Goal: Task Accomplishment & Management: Use online tool/utility

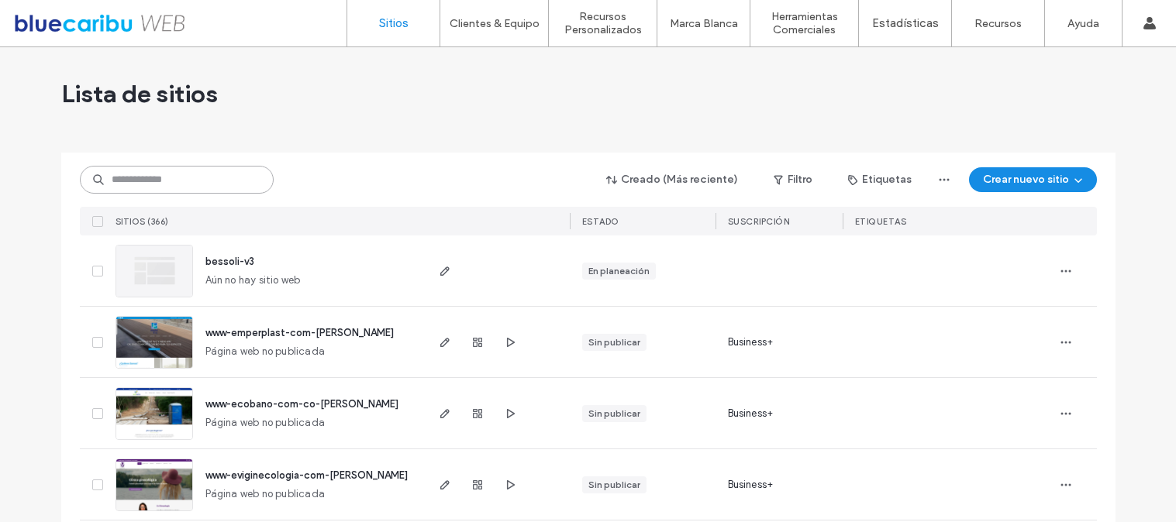
click at [211, 176] on input at bounding box center [177, 180] width 194 height 28
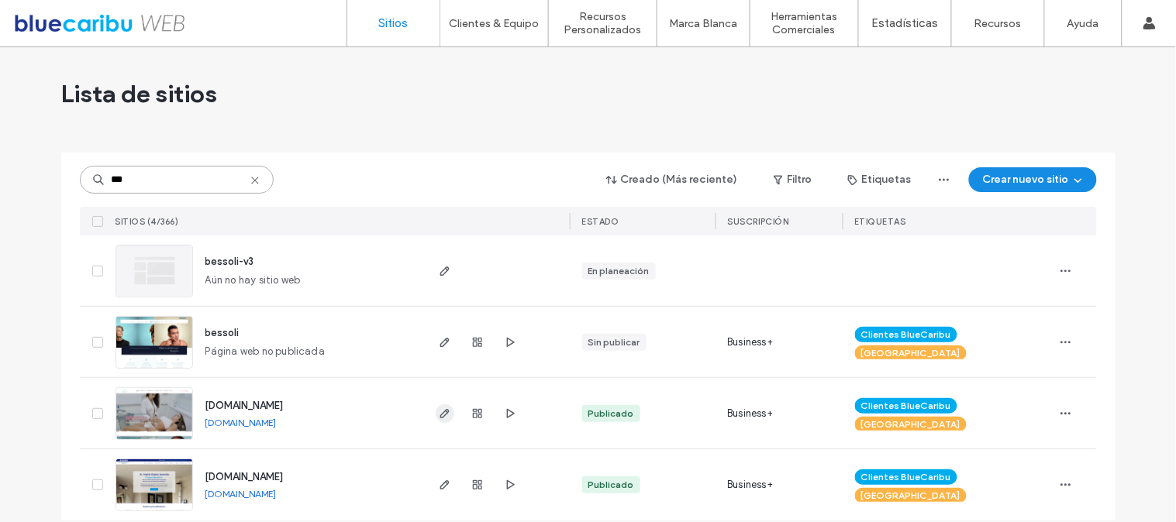
type input "***"
click at [439, 414] on icon "button" at bounding box center [445, 414] width 12 height 12
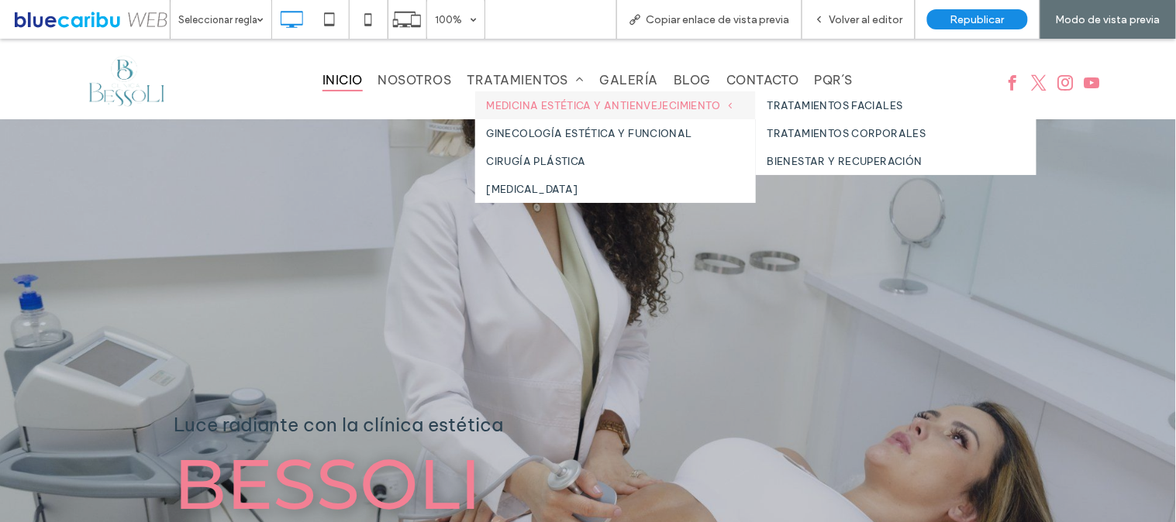
click at [548, 101] on span "MEDICINA ESTÉTICA Y ANTIENVEJECIMIENTO" at bounding box center [610, 104] width 246 height 12
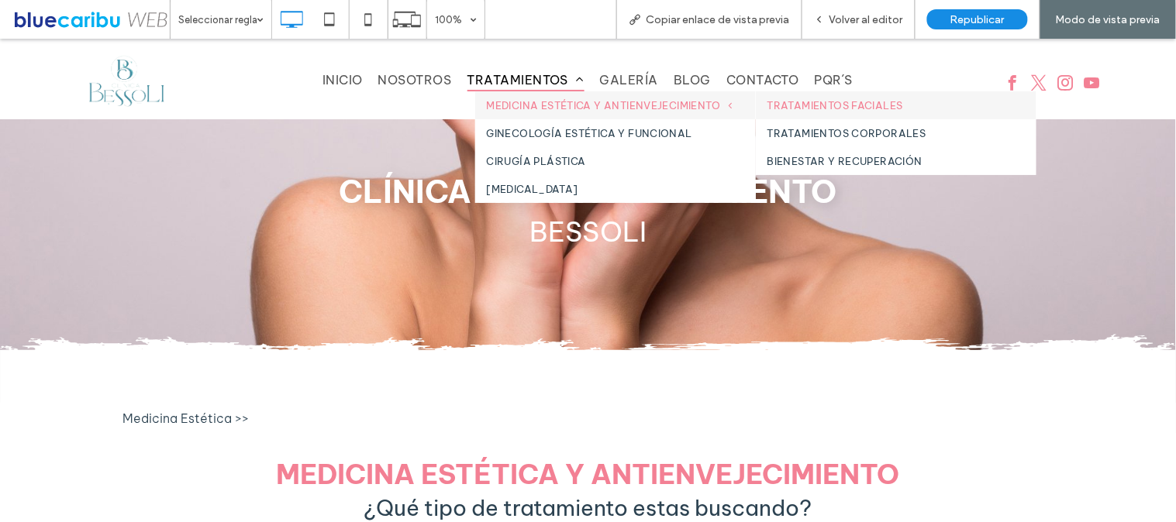
click at [785, 114] on link "TRATAMIENTOS FACIALES" at bounding box center [896, 105] width 281 height 28
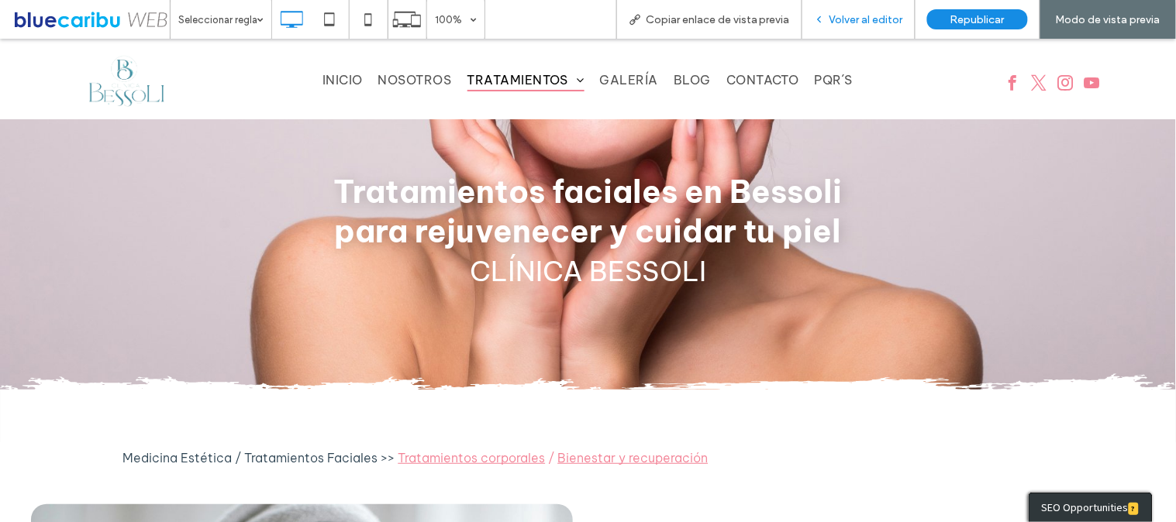
click at [865, 26] on div "Volver al editor" at bounding box center [858, 19] width 113 height 39
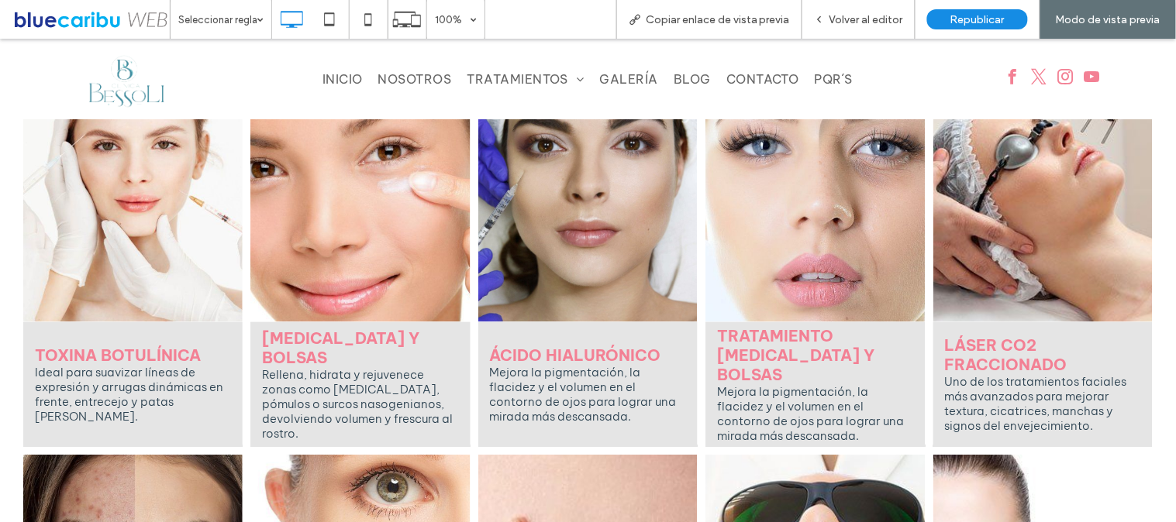
scroll to position [1935, 0]
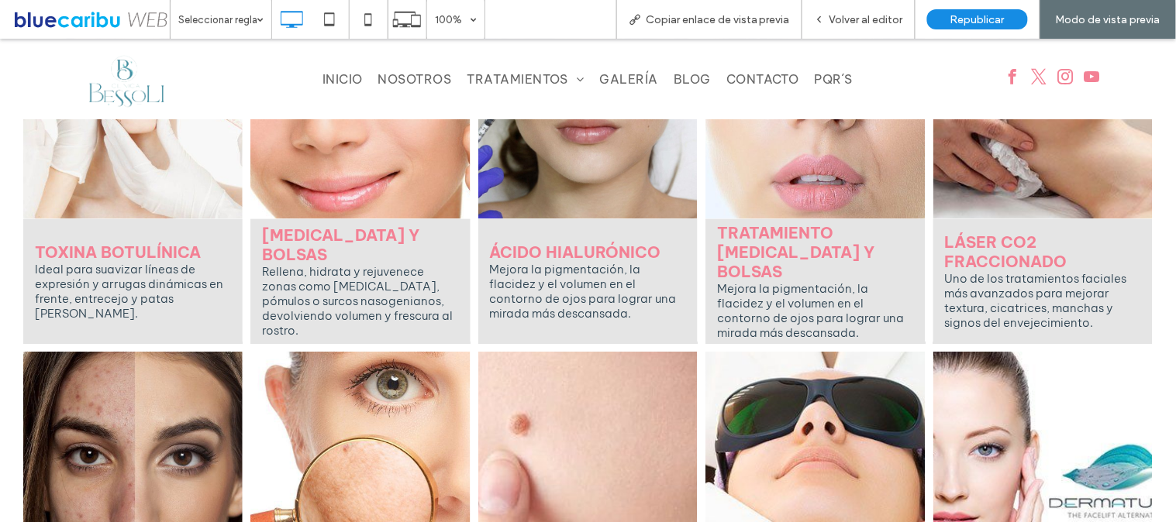
click at [767, 281] on p "Mejora la pigmentación, la flacidez y el volumen en el contorno de ojos para lo…" at bounding box center [815, 310] width 196 height 59
click at [846, 26] on div "Volver al editor" at bounding box center [858, 19] width 113 height 39
click at [869, 9] on div "Volver al editor" at bounding box center [858, 19] width 113 height 39
click at [866, 21] on span "Volver al editor" at bounding box center [866, 19] width 74 height 13
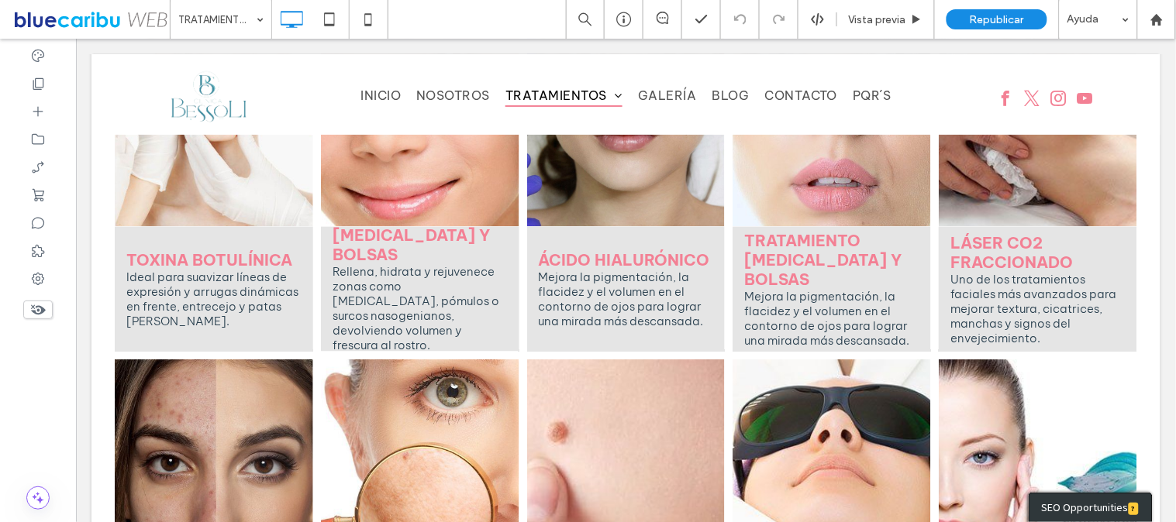
scroll to position [1930, 0]
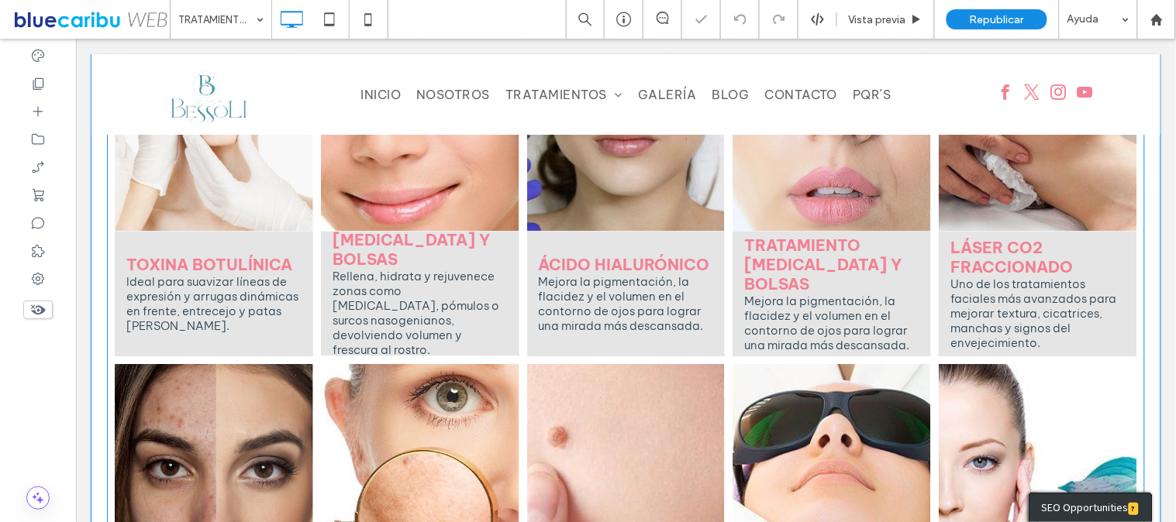
click at [795, 235] on h3 "TRATAMIENTO [MEDICAL_DATA] Y BOLSAS" at bounding box center [830, 264] width 175 height 58
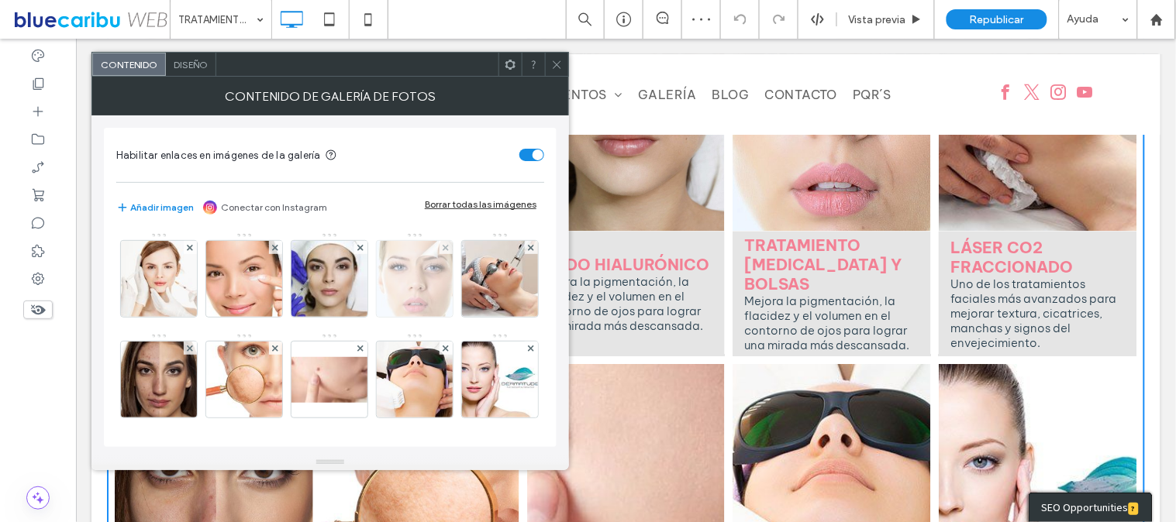
click at [391, 298] on img at bounding box center [414, 279] width 83 height 76
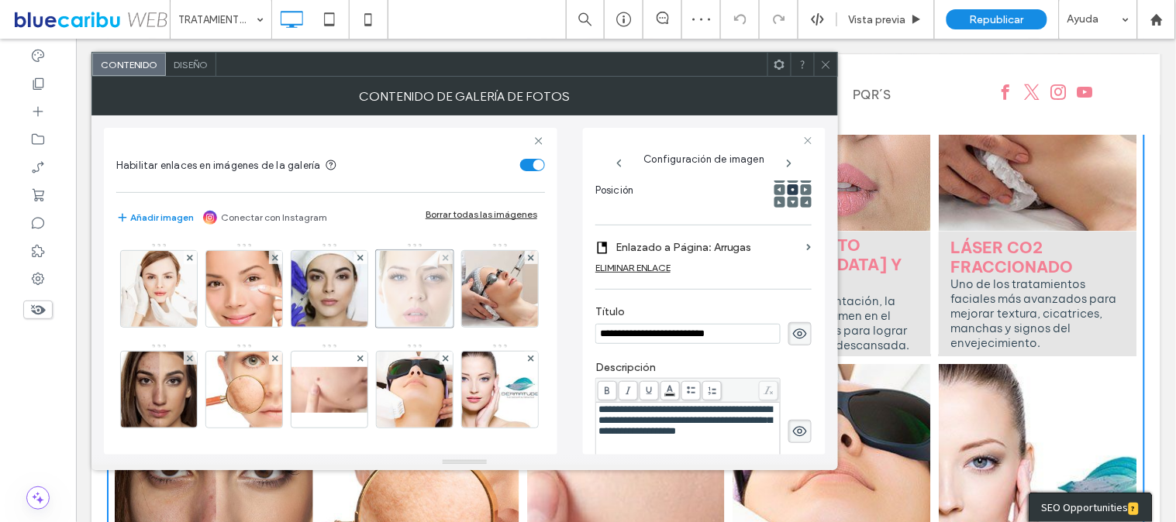
scroll to position [0, 0]
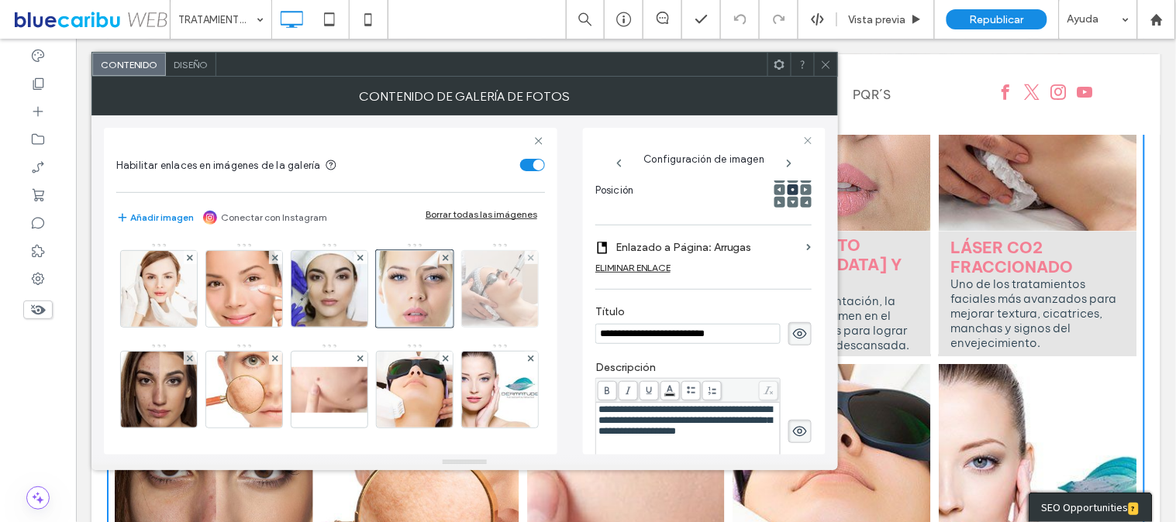
click at [457, 327] on img at bounding box center [499, 289] width 85 height 76
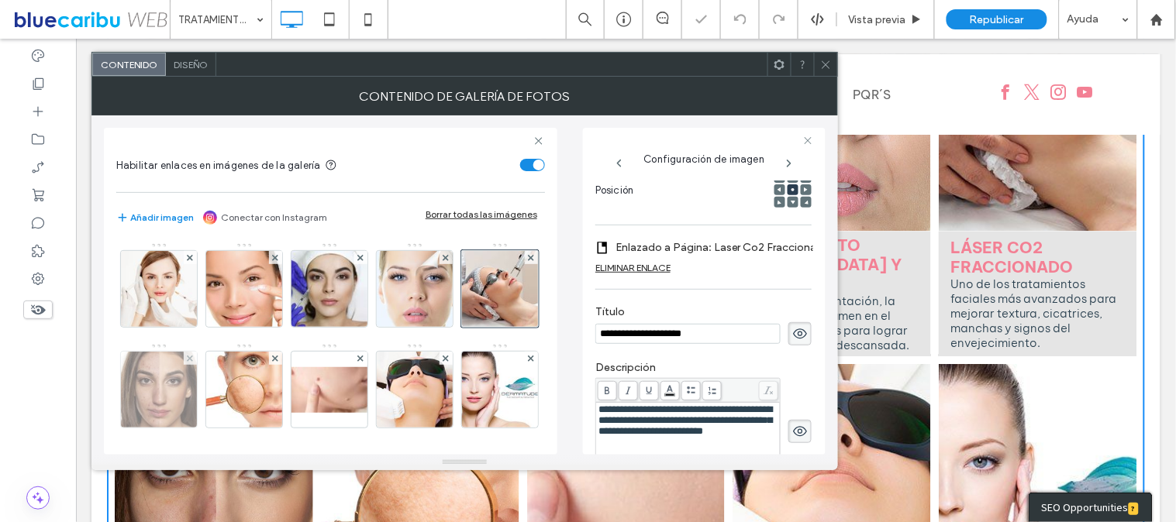
click at [200, 395] on img at bounding box center [158, 390] width 83 height 76
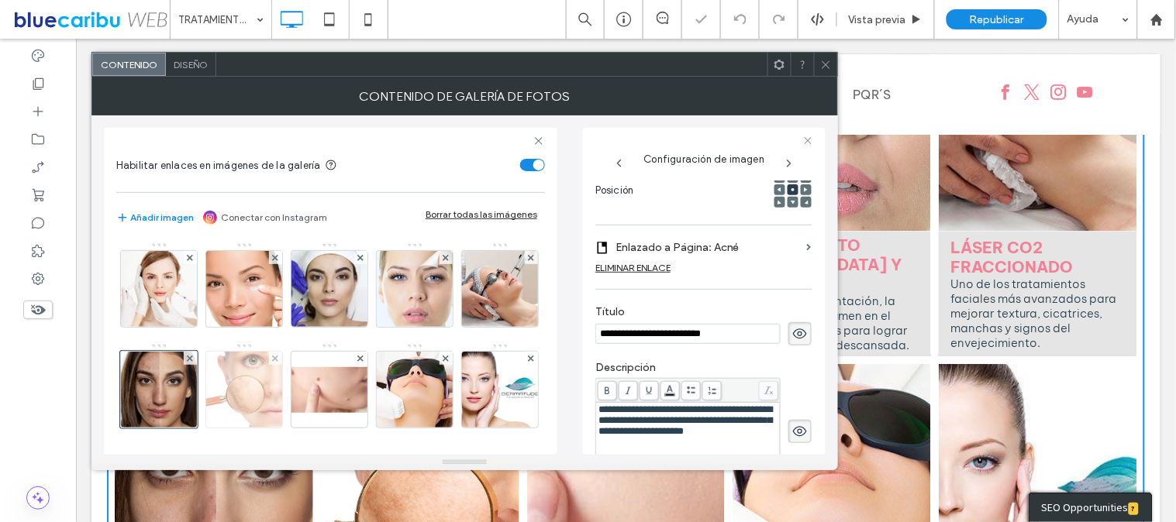
click at [285, 392] on img at bounding box center [243, 390] width 83 height 76
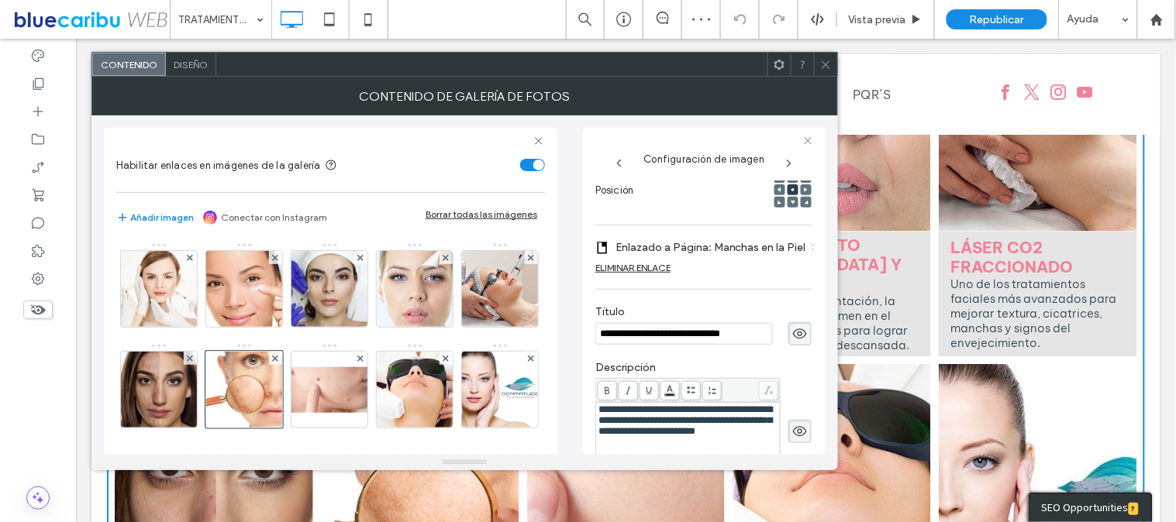
click at [616, 339] on input "**********" at bounding box center [683, 334] width 177 height 22
click at [649, 333] on input "**********" at bounding box center [683, 334] width 177 height 22
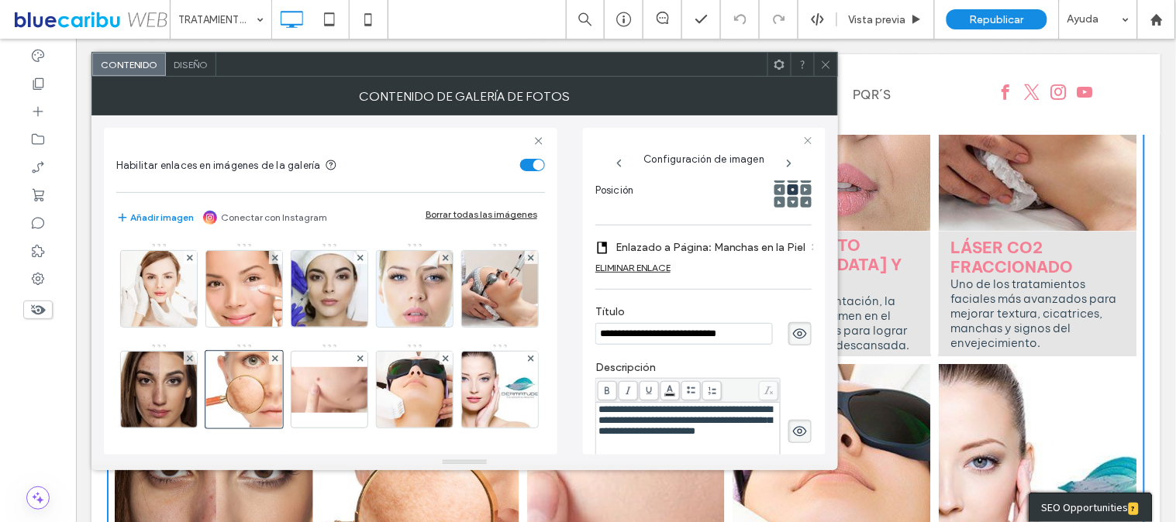
type input "**********"
click at [198, 71] on div "Diseño" at bounding box center [191, 64] width 50 height 23
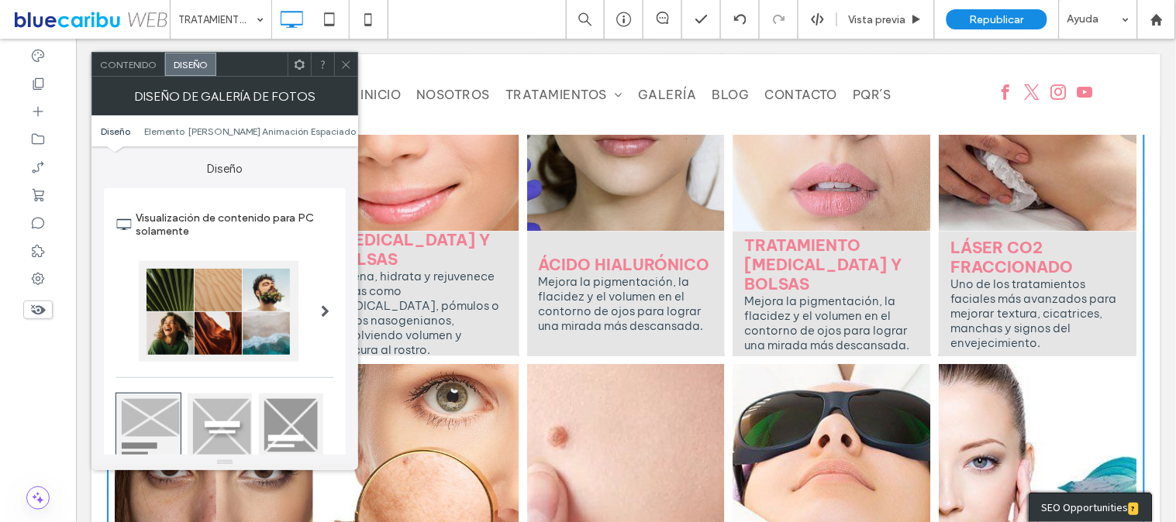
click at [345, 67] on icon at bounding box center [346, 65] width 12 height 12
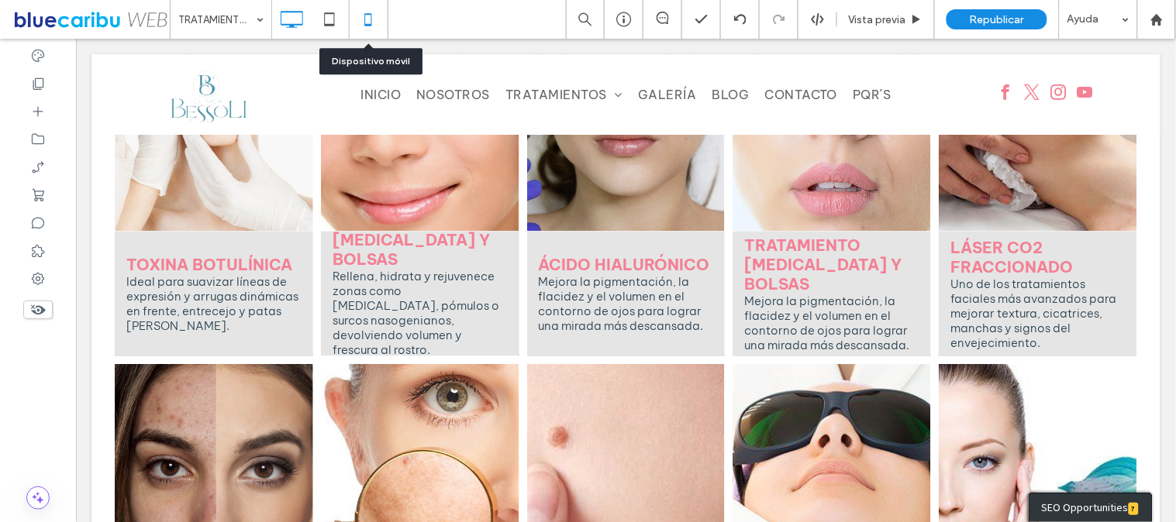
click at [374, 20] on icon at bounding box center [368, 19] width 31 height 31
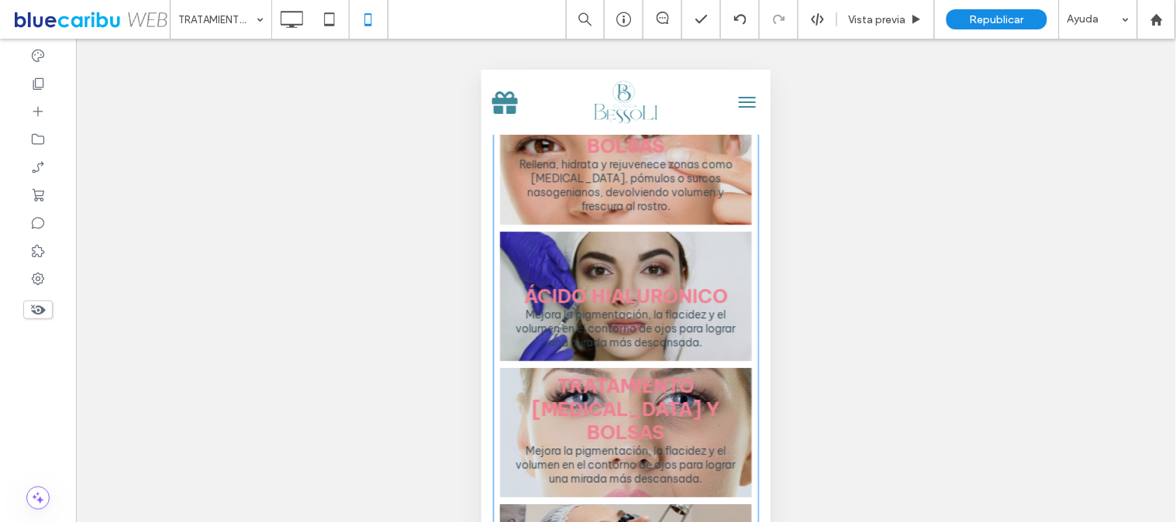
scroll to position [2592, 0]
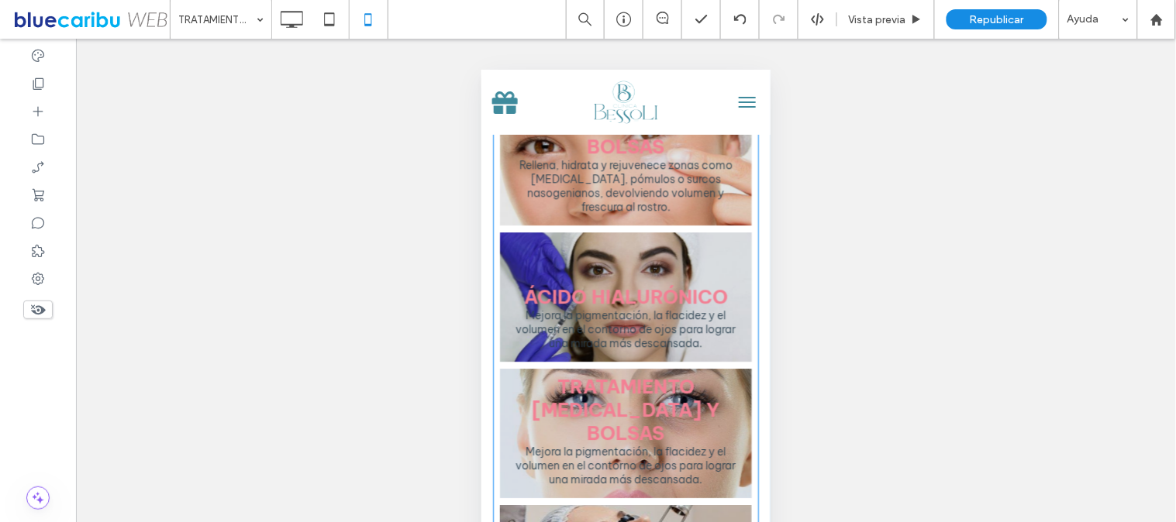
click at [537, 291] on li "ÁCIDO HIALURÓNICO Mejora la pigmentación, la flacidez y el volumen en el contor…" at bounding box center [625, 297] width 259 height 136
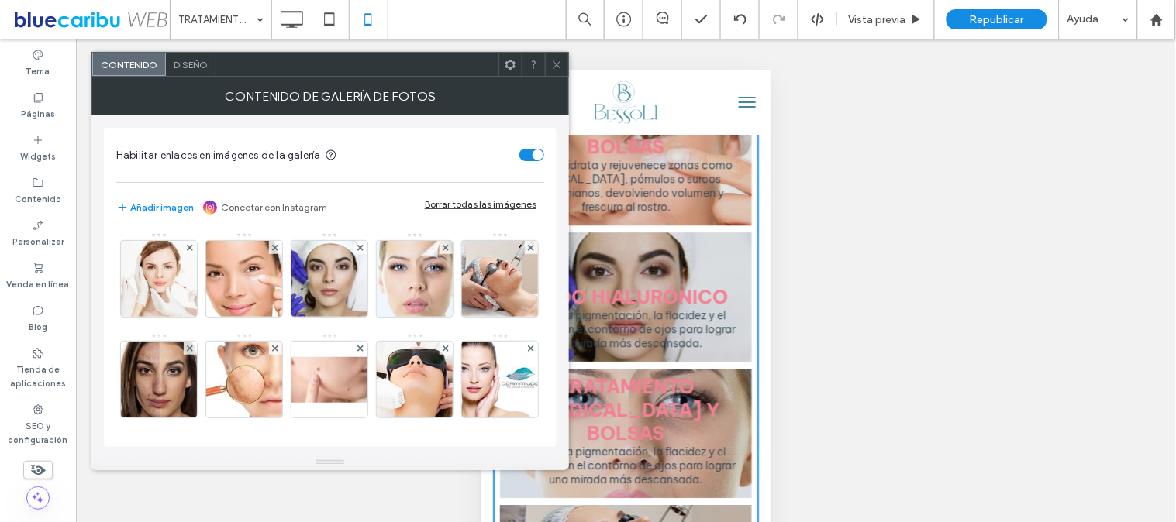
click at [178, 67] on span "Diseño" at bounding box center [191, 65] width 34 height 12
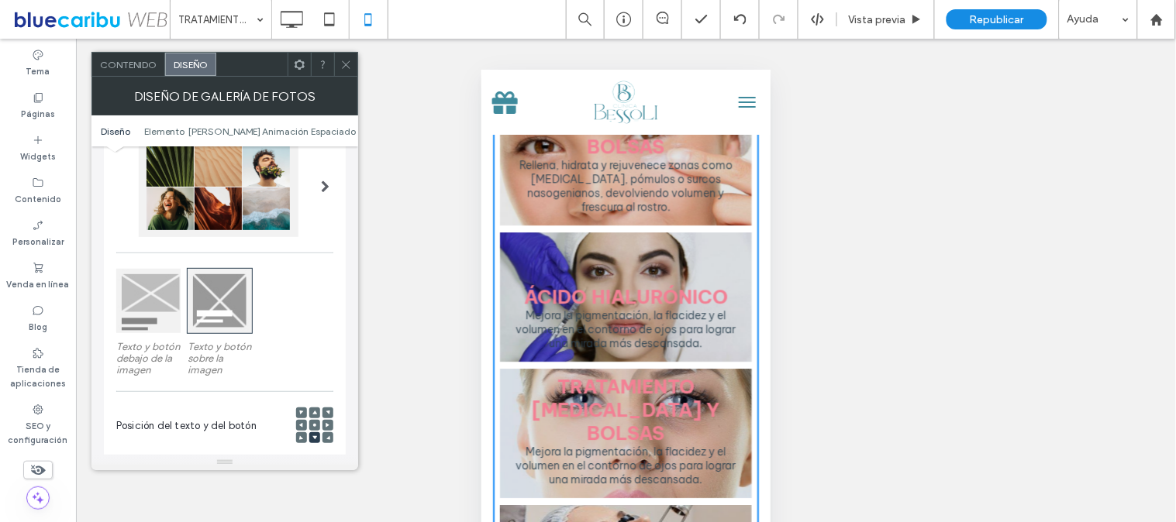
scroll to position [124, 0]
click at [140, 308] on div at bounding box center [148, 302] width 64 height 64
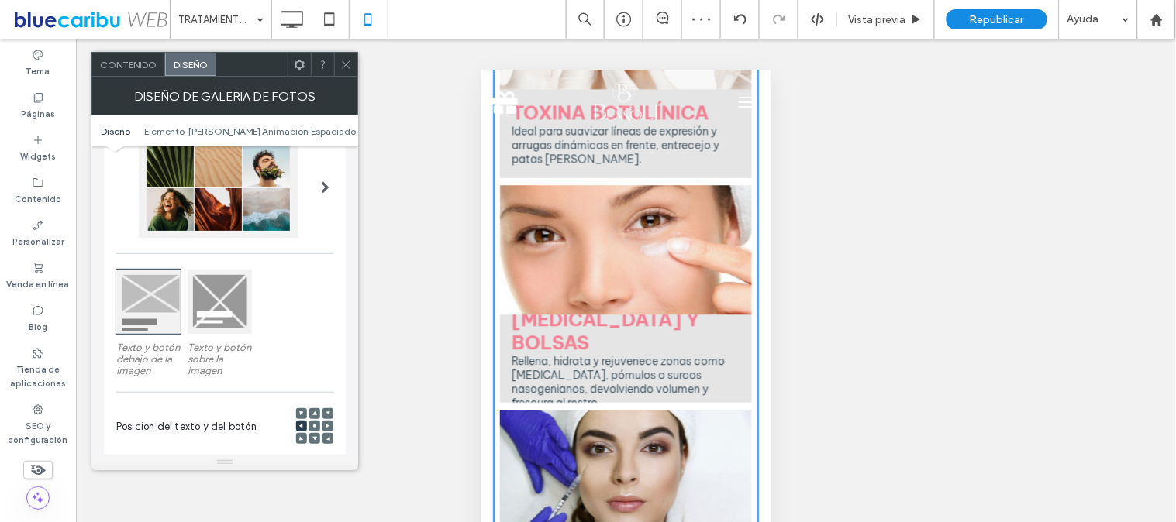
click at [343, 65] on icon at bounding box center [346, 65] width 12 height 12
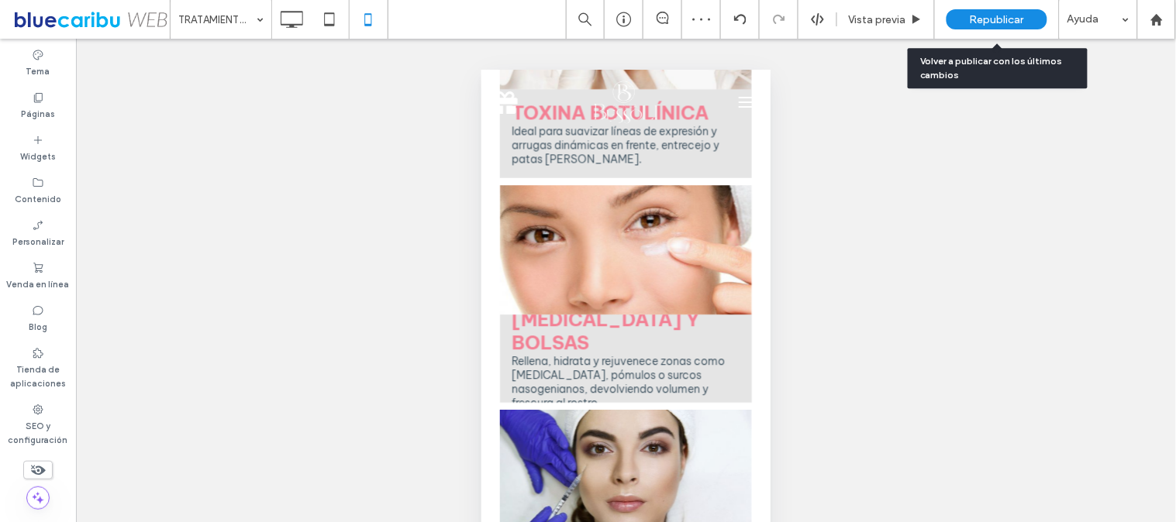
click at [969, 22] on span "Republicar" at bounding box center [996, 19] width 54 height 13
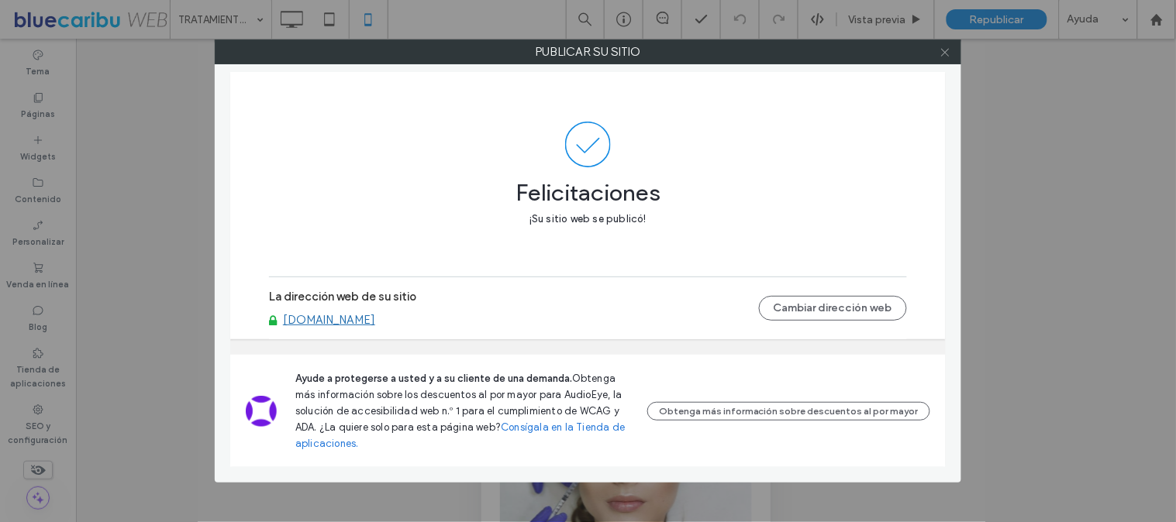
click at [942, 50] on icon at bounding box center [945, 52] width 12 height 12
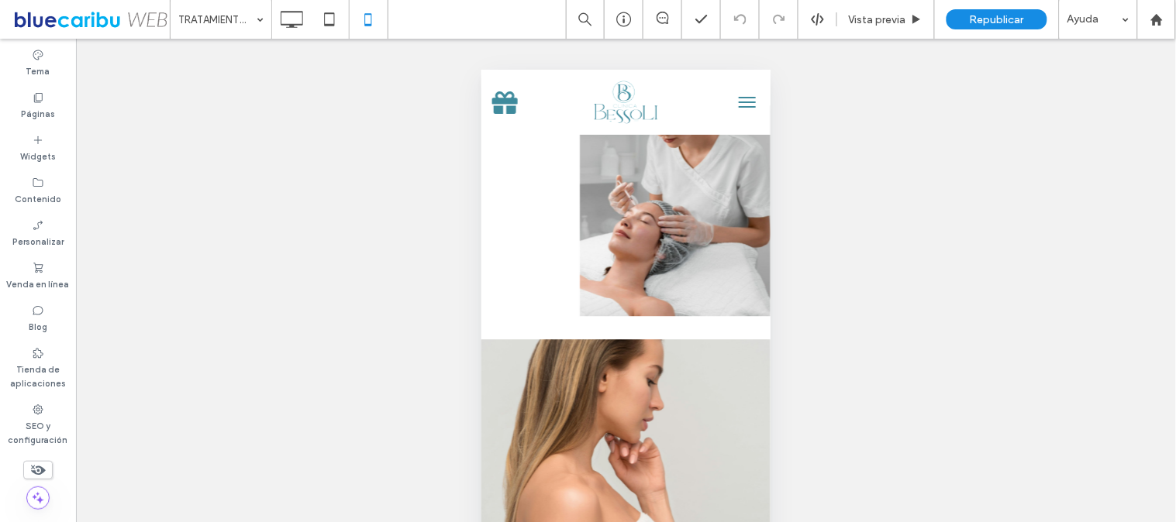
scroll to position [5516, 0]
click at [289, 34] on icon at bounding box center [291, 19] width 31 height 31
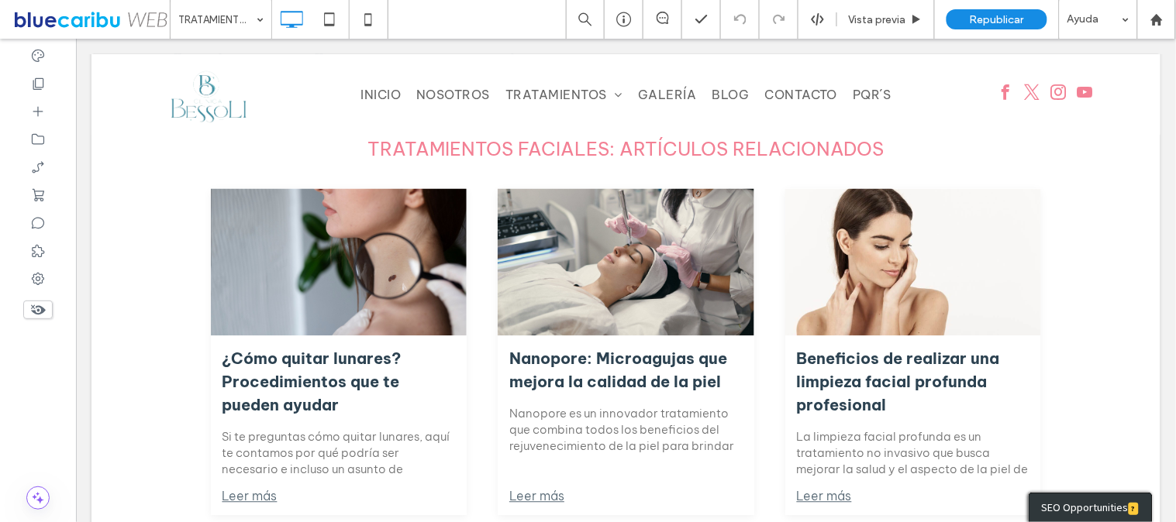
scroll to position [5193, 0]
